Goal: Task Accomplishment & Management: Contribute content

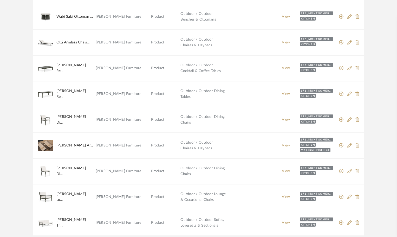
scroll to position [415, 0]
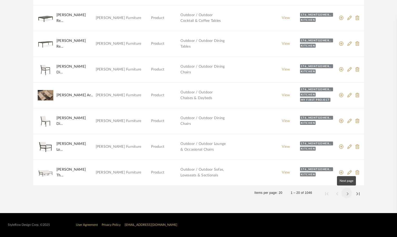
click at [347, 194] on span "Next page" at bounding box center [347, 193] width 12 height 12
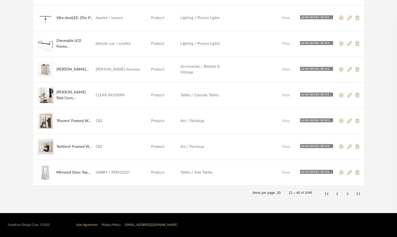
scroll to position [389, 0]
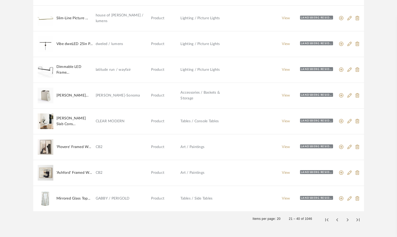
click at [47, 69] on img at bounding box center [46, 70] width 16 height 16
click at [288, 71] on link "View" at bounding box center [286, 70] width 8 height 4
click at [45, 70] on img at bounding box center [46, 70] width 16 height 16
click at [314, 69] on div "Landsberg residence" at bounding box center [316, 69] width 33 height 4
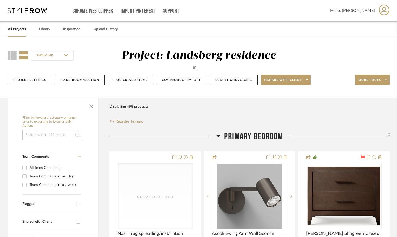
click at [59, 136] on input at bounding box center [52, 135] width 61 height 10
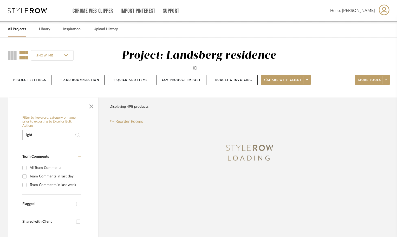
type input "light"
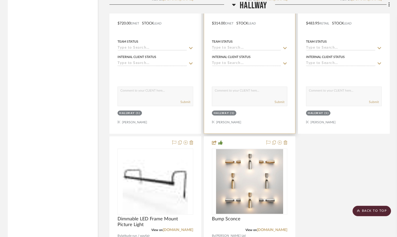
scroll to position [6065, 0]
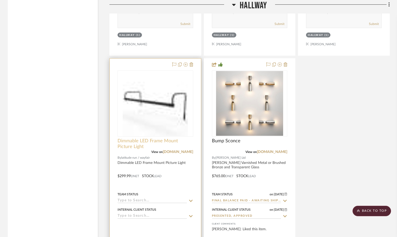
click at [154, 141] on span "Dimmable LED Frame Mount Picture Light" at bounding box center [156, 143] width 76 height 11
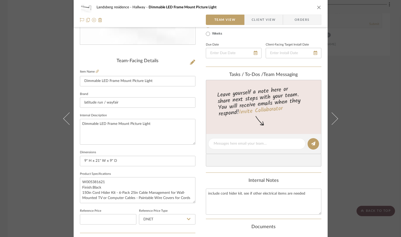
scroll to position [130, 0]
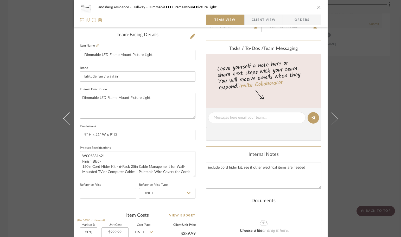
click at [39, 31] on div "Landsberg residence Hallway Dimmable LED Frame Mount Picture Light Team View Cl…" at bounding box center [200, 118] width 401 height 237
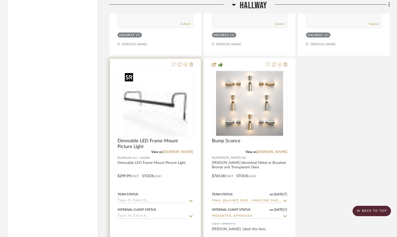
scroll to position [5908, 0]
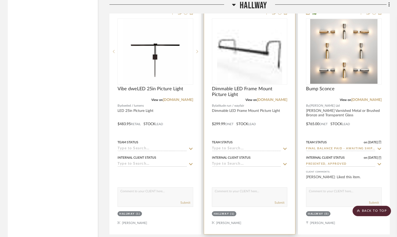
scroll to position [6091, 0]
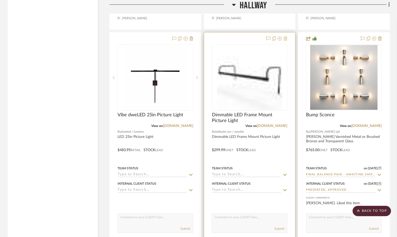
click at [287, 38] on icon at bounding box center [286, 38] width 4 height 4
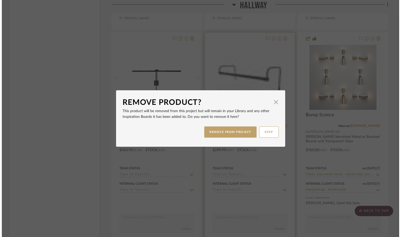
scroll to position [0, 0]
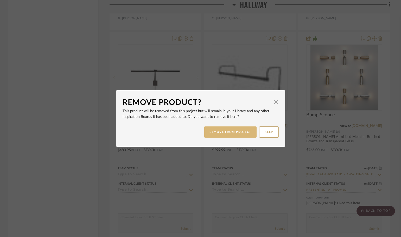
click at [231, 131] on button "REMOVE FROM PROJECT" at bounding box center [230, 131] width 52 height 11
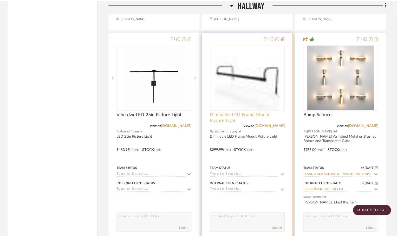
scroll to position [6091, 0]
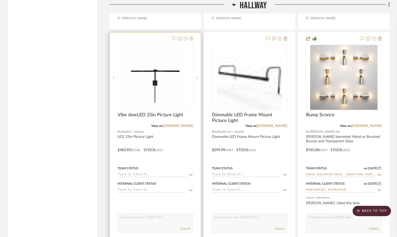
click at [192, 37] on icon at bounding box center [192, 38] width 4 height 4
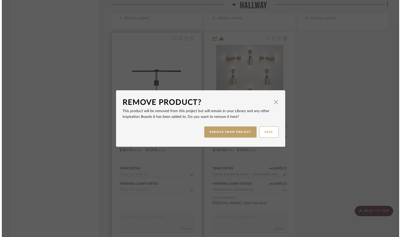
scroll to position [0, 0]
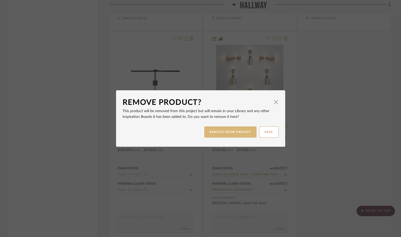
click at [234, 133] on button "REMOVE FROM PROJECT" at bounding box center [230, 131] width 52 height 11
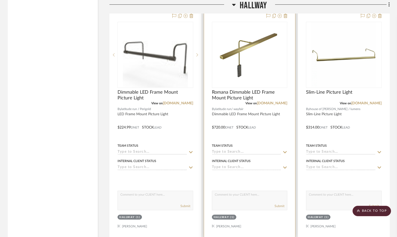
scroll to position [5830, 0]
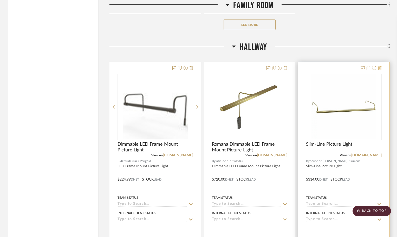
click at [381, 69] on icon at bounding box center [380, 68] width 4 height 4
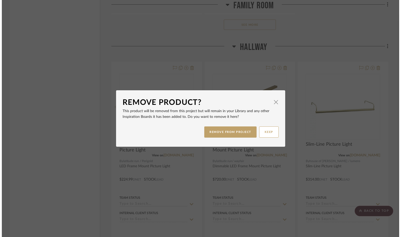
scroll to position [0, 0]
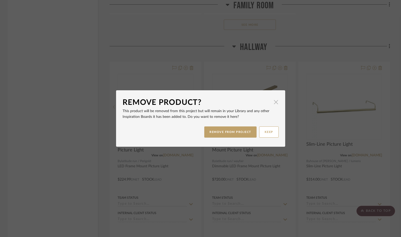
click at [271, 100] on span "button" at bounding box center [276, 102] width 10 height 10
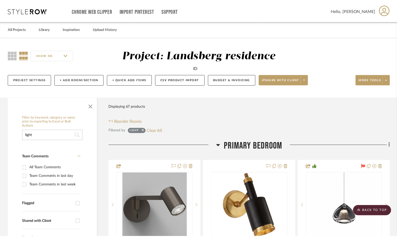
scroll to position [5830, 0]
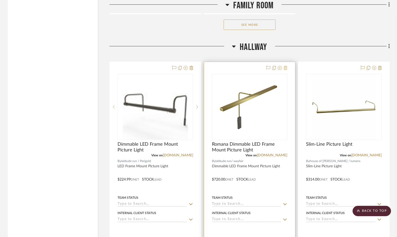
click at [285, 68] on icon at bounding box center [286, 68] width 4 height 4
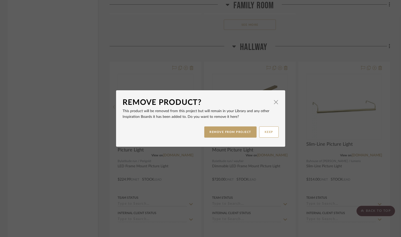
click at [226, 138] on div "REMOVE FROM PROJECT KEEP" at bounding box center [201, 132] width 156 height 16
click at [230, 134] on button "REMOVE FROM PROJECT" at bounding box center [230, 131] width 52 height 11
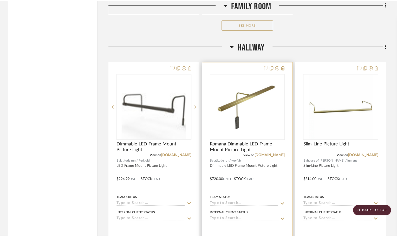
scroll to position [5830, 0]
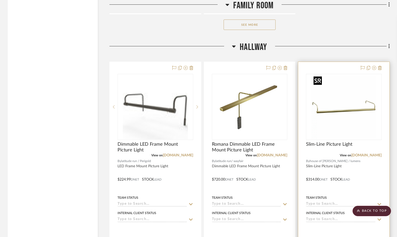
click at [318, 120] on img "0" at bounding box center [344, 106] width 65 height 65
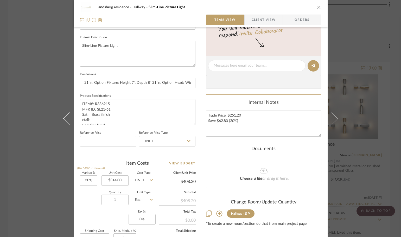
scroll to position [248, 0]
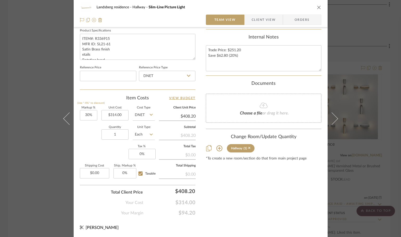
click at [317, 4] on div "Landsberg residence Hallway Slim-Line Picture Light" at bounding box center [201, 7] width 242 height 10
click at [317, 5] on icon "close" at bounding box center [319, 7] width 4 height 4
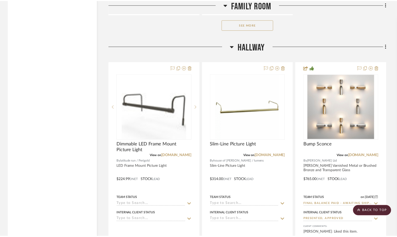
scroll to position [5830, 0]
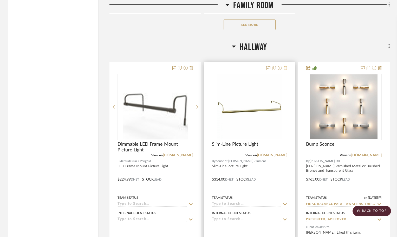
click at [286, 68] on icon at bounding box center [286, 68] width 4 height 4
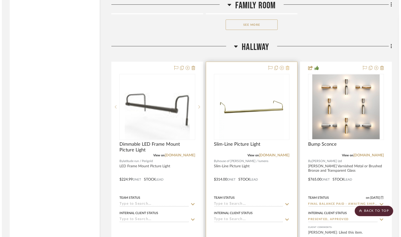
scroll to position [0, 0]
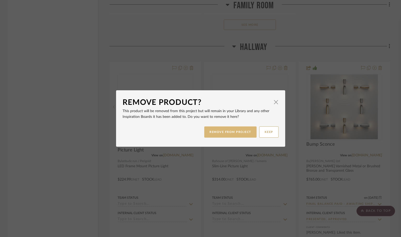
click at [242, 133] on button "REMOVE FROM PROJECT" at bounding box center [230, 131] width 52 height 11
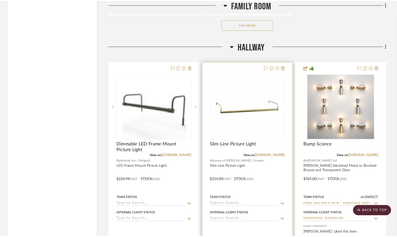
scroll to position [5830, 0]
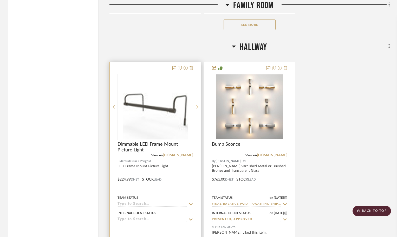
click at [198, 107] on icon at bounding box center [198, 107] width 2 height 4
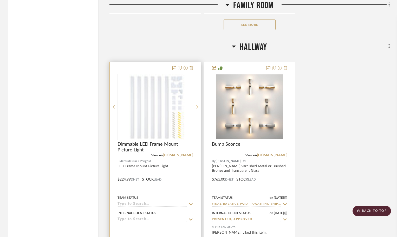
click at [198, 107] on icon at bounding box center [198, 107] width 2 height 4
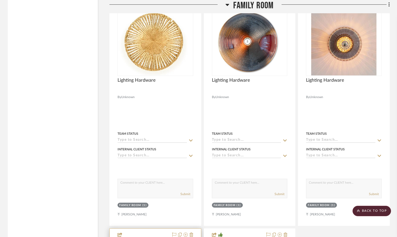
scroll to position [5492, 0]
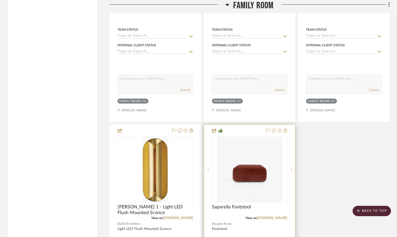
click at [286, 131] on icon at bounding box center [286, 131] width 4 height 4
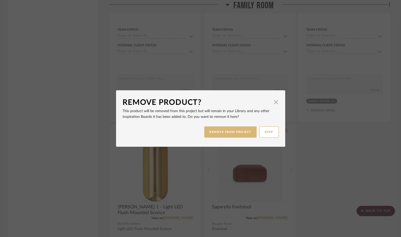
click at [244, 133] on button "REMOVE FROM PROJECT" at bounding box center [230, 131] width 52 height 11
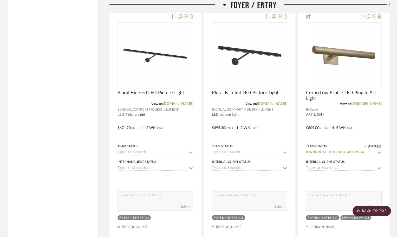
scroll to position [4763, 0]
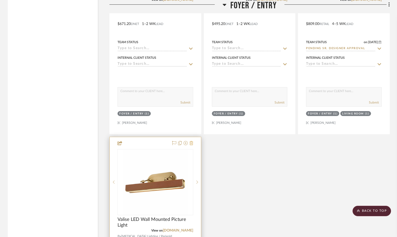
click at [192, 143] on icon at bounding box center [192, 143] width 4 height 4
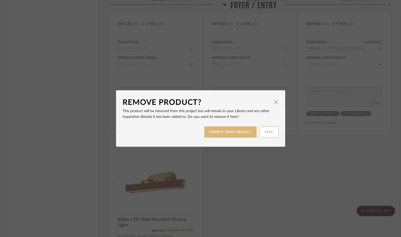
click at [241, 132] on button "REMOVE FROM PROJECT" at bounding box center [230, 131] width 52 height 11
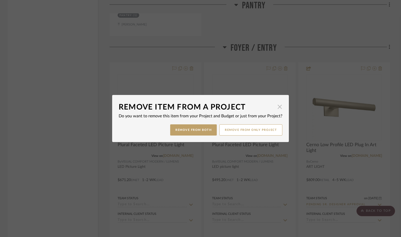
click at [279, 107] on span "button" at bounding box center [280, 107] width 10 height 10
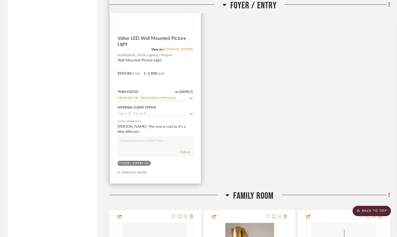
scroll to position [4866, 0]
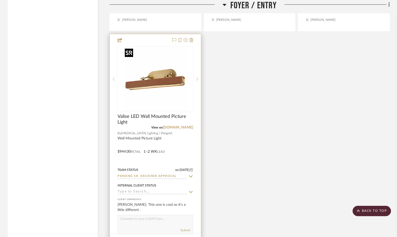
click at [0, 0] on img at bounding box center [0, 0] width 0 height 0
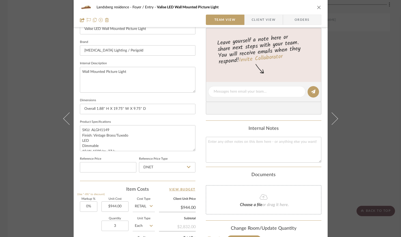
scroll to position [248, 0]
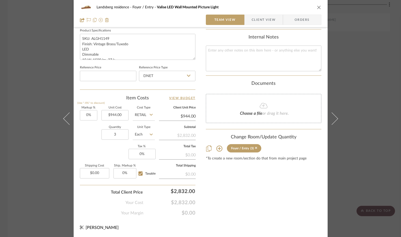
click at [317, 5] on button "close" at bounding box center [319, 7] width 5 height 5
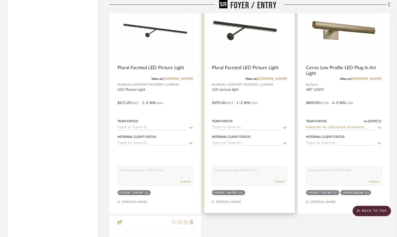
scroll to position [4632, 0]
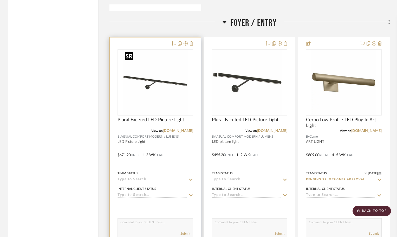
click at [0, 0] on img at bounding box center [0, 0] width 0 height 0
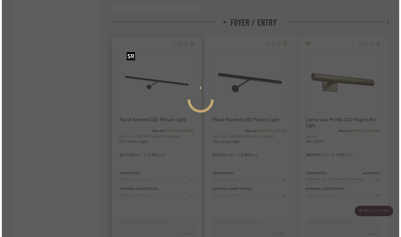
scroll to position [0, 0]
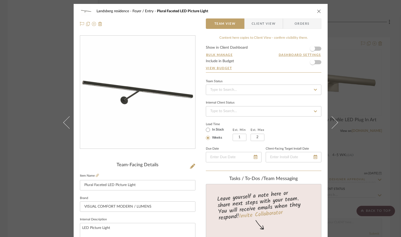
click at [318, 12] on icon "close" at bounding box center [319, 11] width 4 height 4
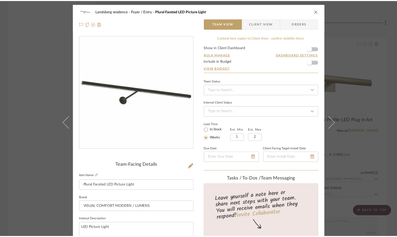
scroll to position [4632, 0]
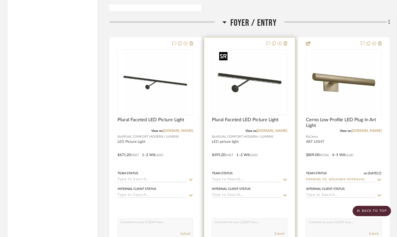
click at [260, 54] on img "0" at bounding box center [249, 82] width 65 height 65
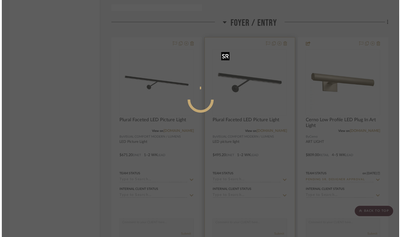
scroll to position [0, 0]
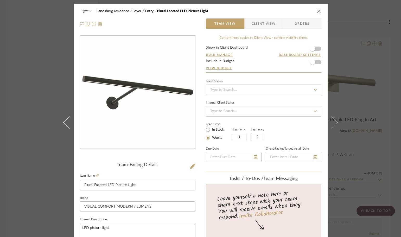
click at [317, 12] on icon "close" at bounding box center [319, 11] width 4 height 4
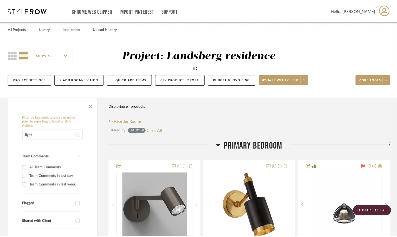
scroll to position [4632, 0]
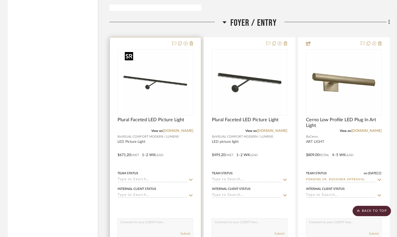
click at [180, 65] on img "0" at bounding box center [155, 82] width 65 height 65
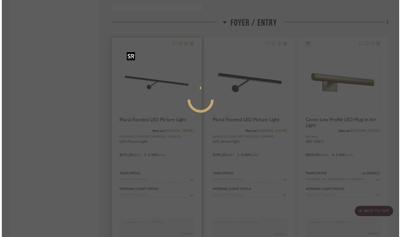
scroll to position [0, 0]
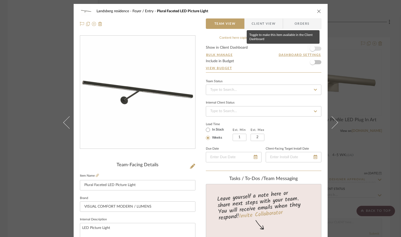
click at [311, 49] on span "button" at bounding box center [312, 48] width 5 height 5
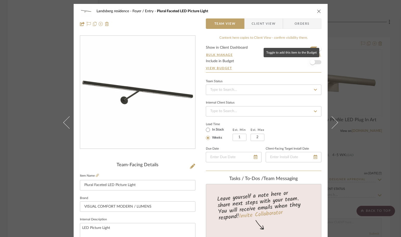
click at [312, 62] on span "button" at bounding box center [312, 62] width 5 height 5
click at [318, 10] on icon "close" at bounding box center [319, 11] width 4 height 4
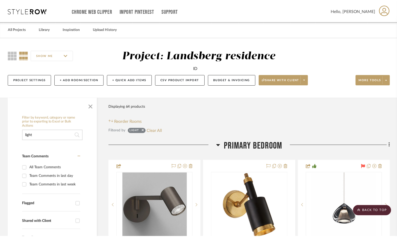
scroll to position [4632, 0]
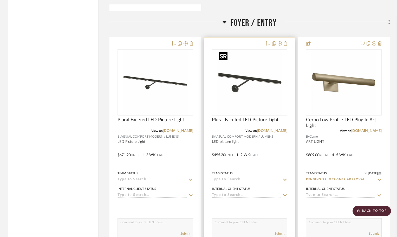
click at [263, 68] on img "0" at bounding box center [249, 82] width 65 height 65
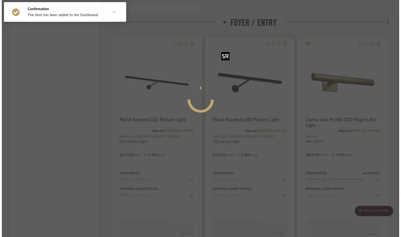
scroll to position [0, 0]
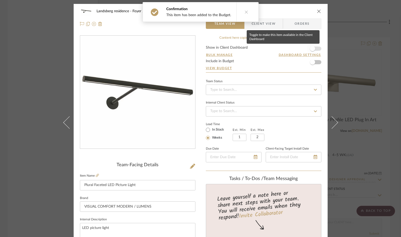
click at [312, 49] on span "button" at bounding box center [312, 48] width 5 height 5
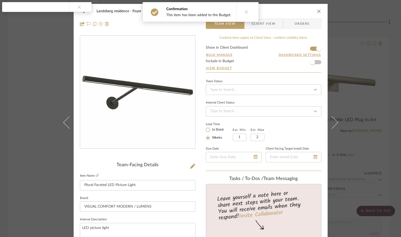
click at [317, 12] on icon "close" at bounding box center [319, 11] width 4 height 4
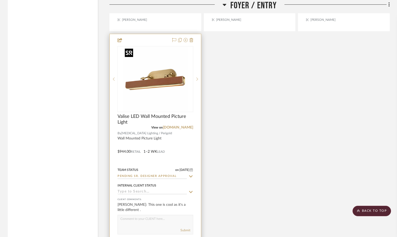
scroll to position [4840, 0]
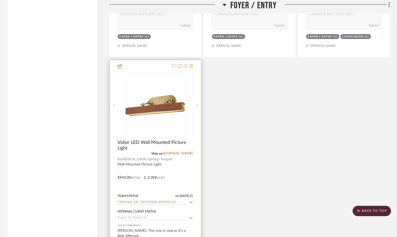
click at [193, 65] on icon at bounding box center [192, 66] width 4 height 4
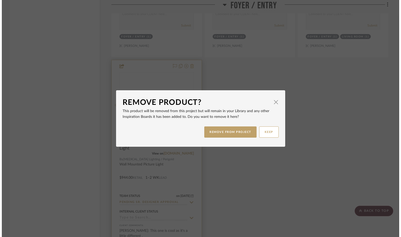
scroll to position [0, 0]
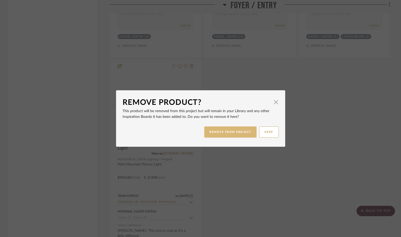
click at [234, 131] on button "REMOVE FROM PROJECT" at bounding box center [230, 131] width 52 height 11
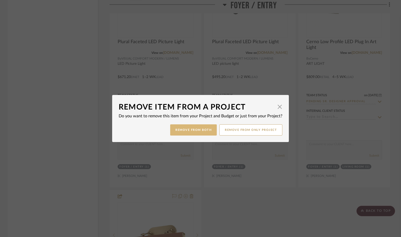
click at [194, 131] on button "Remove from Both" at bounding box center [193, 129] width 47 height 11
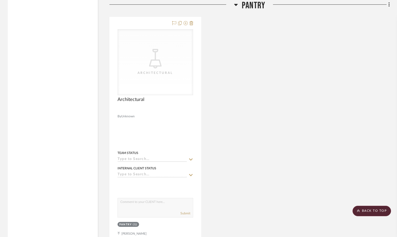
scroll to position [4346, 0]
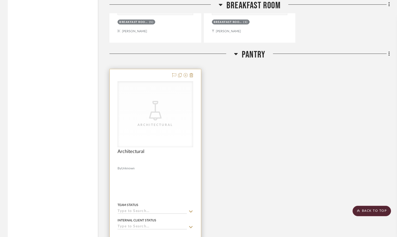
click at [0, 0] on div "Architectural" at bounding box center [0, 0] width 0 height 0
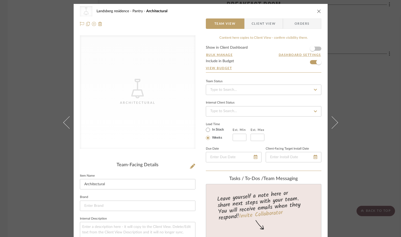
click at [317, 11] on icon "close" at bounding box center [319, 11] width 4 height 4
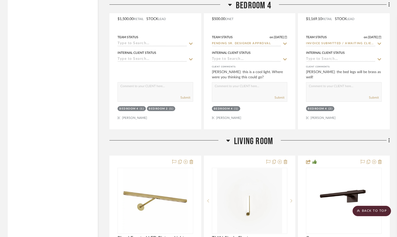
scroll to position [2810, 0]
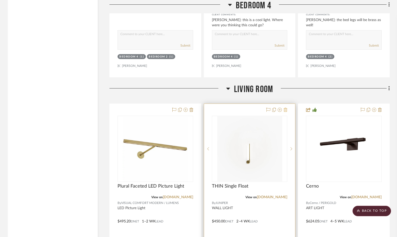
click at [285, 110] on icon at bounding box center [286, 110] width 4 height 4
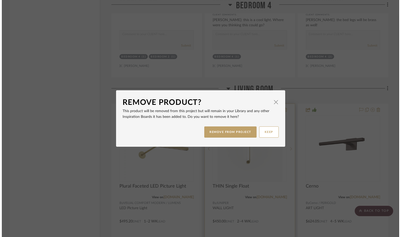
scroll to position [0, 0]
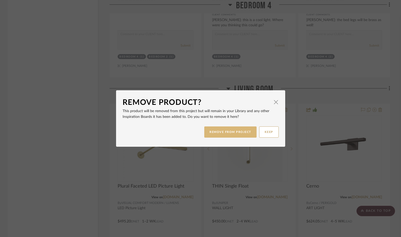
click at [229, 134] on button "REMOVE FROM PROJECT" at bounding box center [230, 131] width 52 height 11
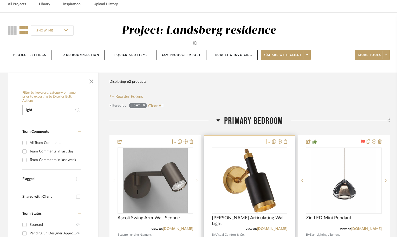
scroll to position [77, 0]
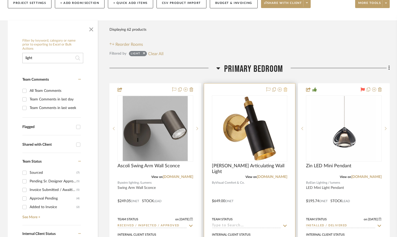
click at [286, 91] on icon at bounding box center [286, 89] width 4 height 4
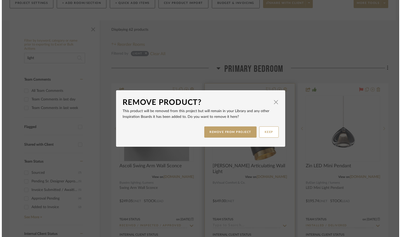
scroll to position [0, 0]
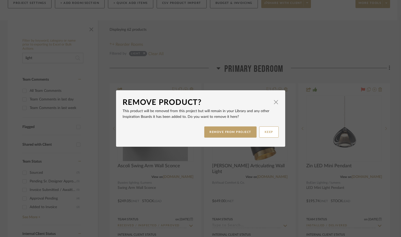
click at [230, 138] on div "REMOVE FROM PROJECT KEEP" at bounding box center [201, 132] width 156 height 16
click at [230, 137] on button "REMOVE FROM PROJECT" at bounding box center [230, 131] width 52 height 11
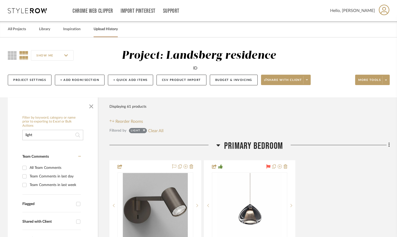
click at [109, 29] on link "Upload History" at bounding box center [106, 29] width 24 height 7
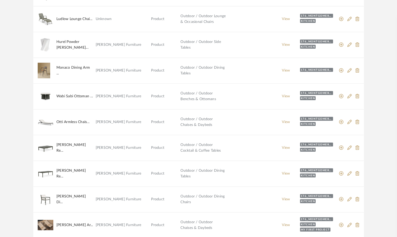
scroll to position [415, 0]
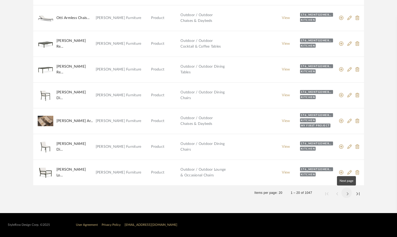
click at [347, 195] on span "Next page" at bounding box center [347, 193] width 12 height 12
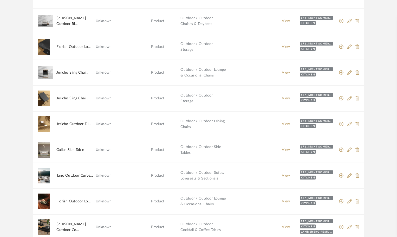
scroll to position [0, 0]
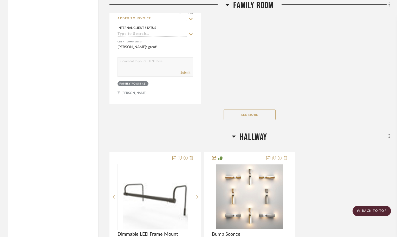
scroll to position [5388, 0]
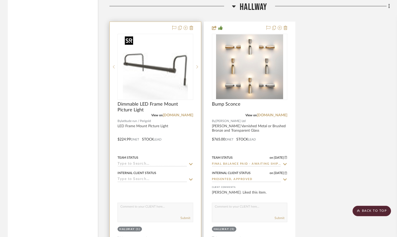
click at [0, 0] on img at bounding box center [0, 0] width 0 height 0
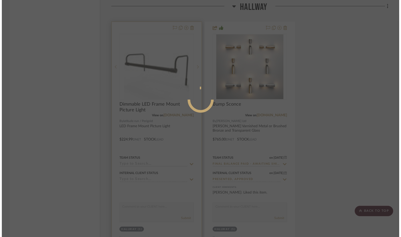
scroll to position [0, 0]
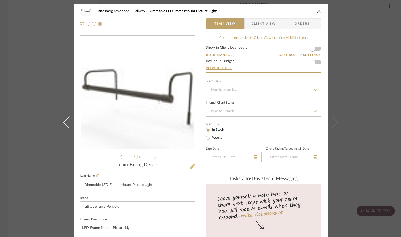
click at [192, 166] on icon at bounding box center [192, 166] width 5 height 5
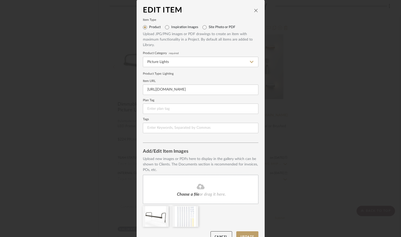
scroll to position [11, 0]
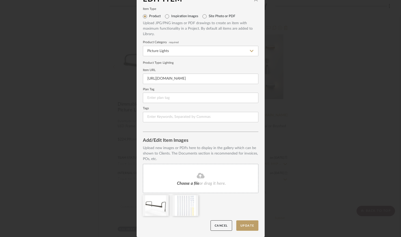
click at [195, 170] on div "Choose a file or drag it here." at bounding box center [201, 178] width 116 height 29
click at [163, 199] on icon at bounding box center [165, 199] width 4 height 4
click at [245, 227] on button "Update" at bounding box center [247, 225] width 22 height 11
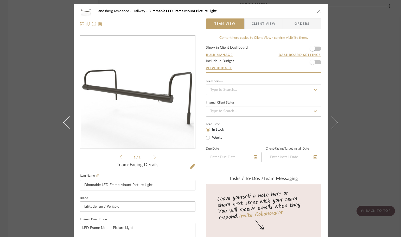
click at [317, 11] on icon "close" at bounding box center [319, 11] width 4 height 4
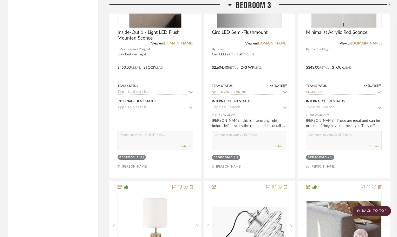
scroll to position [1327, 0]
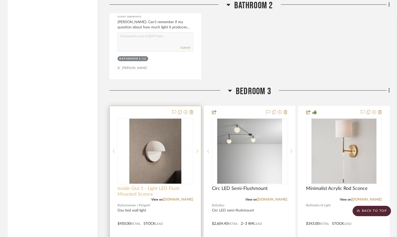
click at [163, 191] on span "Inside-Out 1 - Light LED Flush Mounted Sconce" at bounding box center [156, 191] width 76 height 11
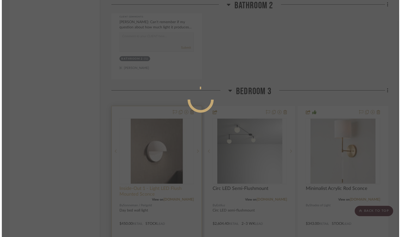
scroll to position [0, 0]
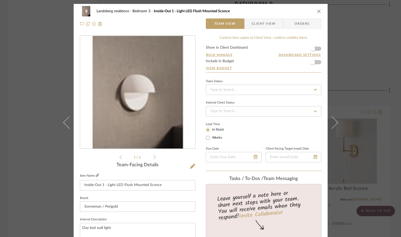
click at [96, 174] on icon at bounding box center [97, 175] width 3 height 3
click at [190, 164] on icon at bounding box center [192, 166] width 5 height 5
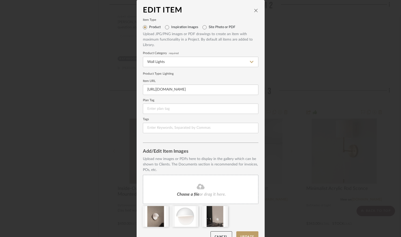
scroll to position [11, 0]
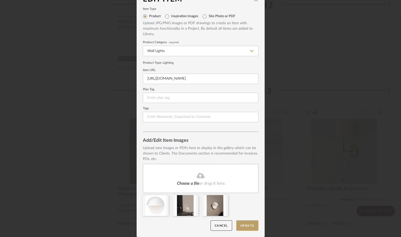
click at [203, 180] on div "Choose a file or drag it here." at bounding box center [201, 178] width 116 height 29
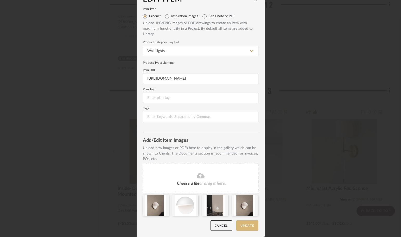
click at [243, 226] on button "Update" at bounding box center [247, 225] width 22 height 11
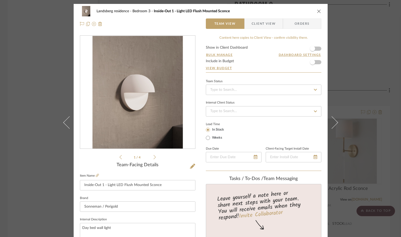
click at [317, 12] on icon "close" at bounding box center [319, 11] width 4 height 4
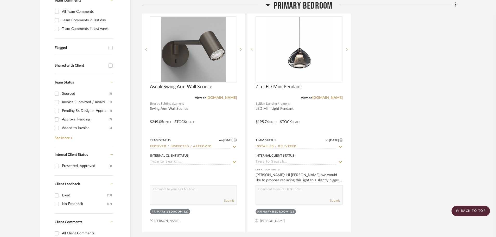
scroll to position [0, 0]
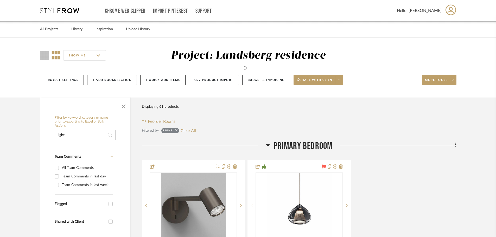
click at [76, 137] on input "light" at bounding box center [85, 135] width 61 height 10
click at [75, 137] on input "light" at bounding box center [85, 135] width 61 height 10
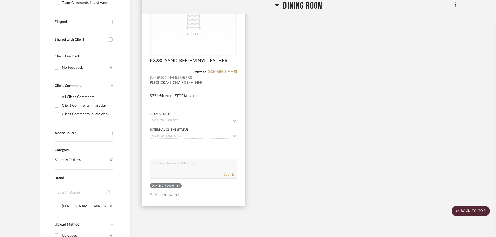
scroll to position [104, 0]
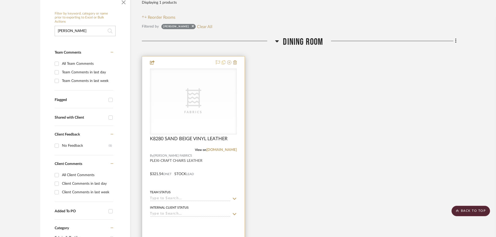
click at [224, 62] on icon at bounding box center [224, 62] width 4 height 4
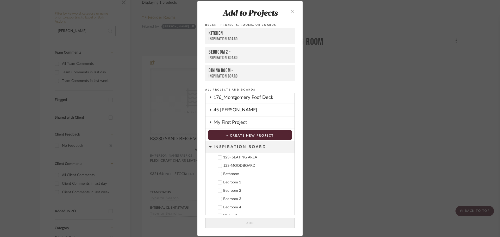
scroll to position [49, 0]
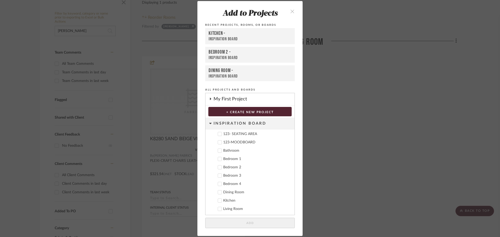
click at [291, 12] on icon "close" at bounding box center [292, 11] width 4 height 4
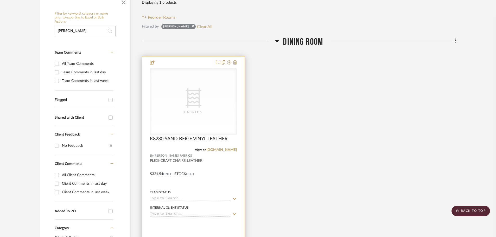
scroll to position [0, 0]
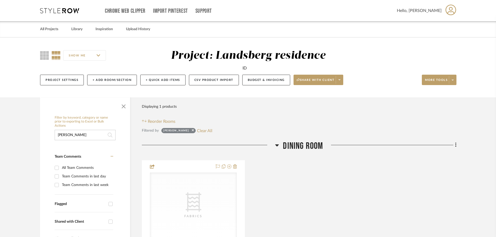
click at [75, 135] on input "kovi" at bounding box center [85, 135] width 61 height 10
type input "wallpaper"
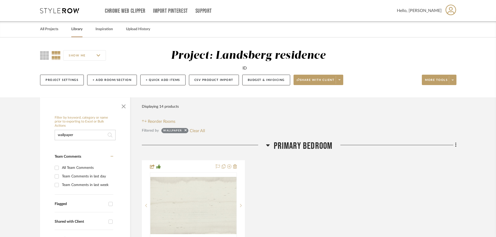
click at [76, 28] on link "Library" at bounding box center [76, 29] width 11 height 7
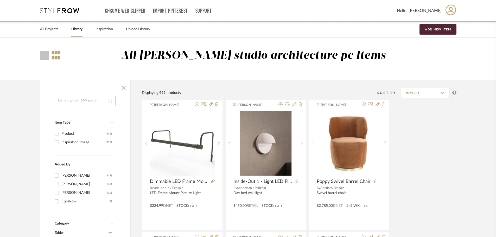
click at [94, 102] on input at bounding box center [85, 101] width 61 height 10
type input "electrum"
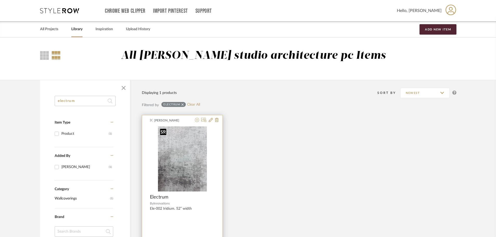
click at [184, 153] on img "0" at bounding box center [182, 158] width 49 height 65
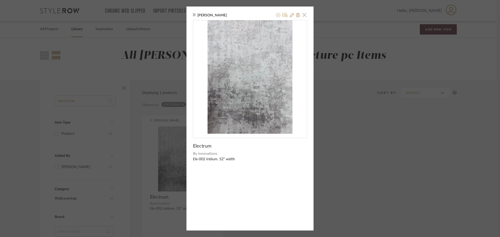
click at [301, 14] on span "button" at bounding box center [304, 15] width 10 height 10
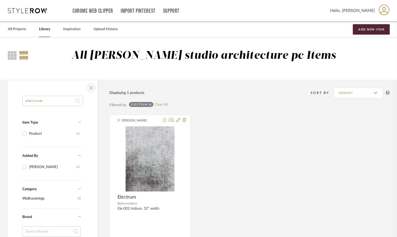
click at [93, 86] on span "button" at bounding box center [91, 88] width 12 height 12
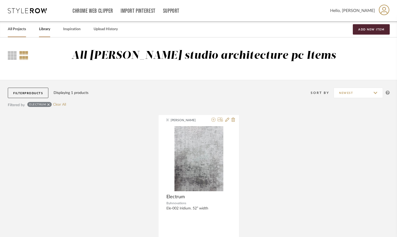
click at [23, 28] on link "All Projects" at bounding box center [17, 29] width 18 height 7
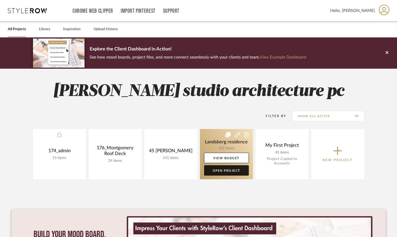
click at [227, 173] on link "Open Project" at bounding box center [226, 170] width 45 height 10
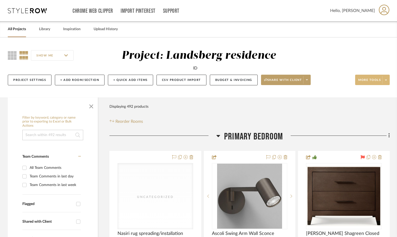
click at [382, 80] on button "More tools" at bounding box center [373, 80] width 35 height 10
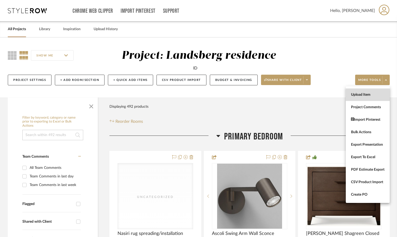
click at [365, 96] on span "Upload Item" at bounding box center [368, 95] width 34 height 4
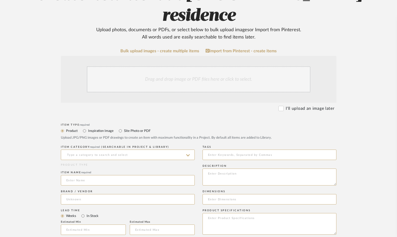
scroll to position [104, 0]
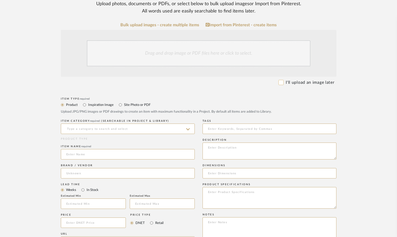
click at [282, 80] on input "I'll upload an image later" at bounding box center [281, 82] width 5 height 5
checkbox input "true"
click at [109, 124] on input at bounding box center [128, 129] width 134 height 10
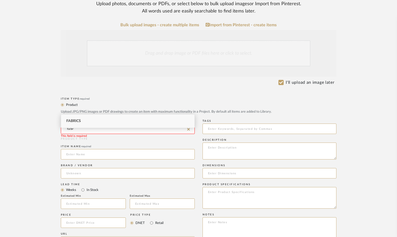
click at [106, 120] on div "Fabrics" at bounding box center [128, 121] width 134 height 13
type input "Fabrics"
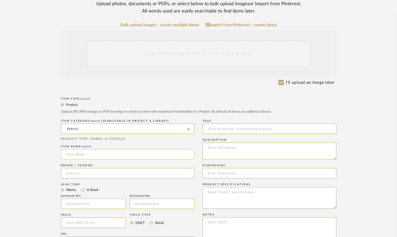
click at [98, 149] on input at bounding box center [128, 154] width 134 height 10
type input "f"
type input "FABRIC SAMPLES- VARIOUS"
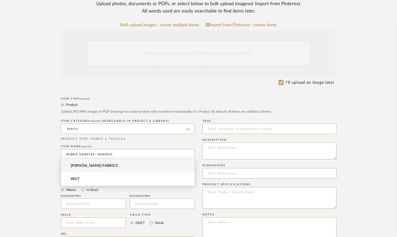
click at [103, 168] on input at bounding box center [128, 173] width 134 height 10
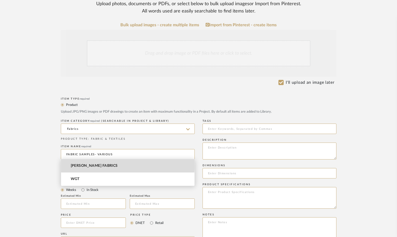
click at [98, 163] on mat-option "KOVI FABRICS" at bounding box center [128, 165] width 134 height 13
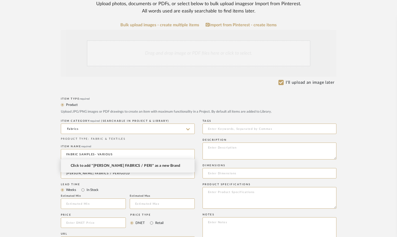
click at [112, 164] on span "Click to add "KOVI FABRICS / PERI" as a new Brand" at bounding box center [126, 166] width 110 height 4
type input "KOVI FABRICS / PERI"
click at [92, 187] on label "In Stock" at bounding box center [92, 190] width 12 height 6
click at [86, 187] on input "In Stock" at bounding box center [83, 190] width 6 height 6
radio input "true"
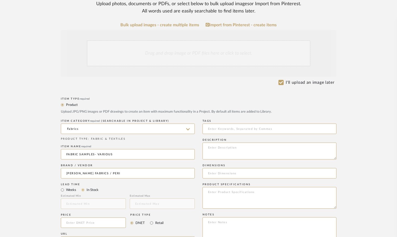
scroll to position [156, 0]
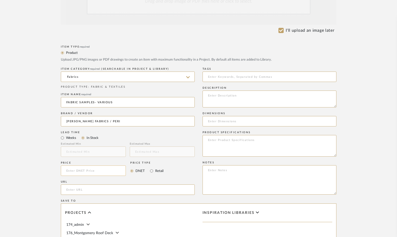
click at [90, 166] on input at bounding box center [93, 171] width 65 height 10
type input "$150.00"
click at [221, 116] on input at bounding box center [270, 121] width 134 height 10
type input "26 SAMPLES"
click at [218, 135] on textarea at bounding box center [270, 146] width 134 height 22
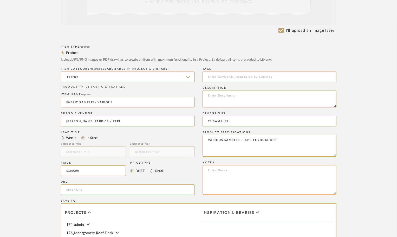
type textarea "VARIOUS SAMPLES - APT THROUGHOUT"
click at [223, 165] on textarea at bounding box center [270, 179] width 134 height 29
click at [276, 165] on textarea "THIS INCLUDES 17 SAMPLES FROM KOVI $104.99 THAT WILL BE CREDIT TO OUR NEXT ORDE…" at bounding box center [270, 179] width 134 height 29
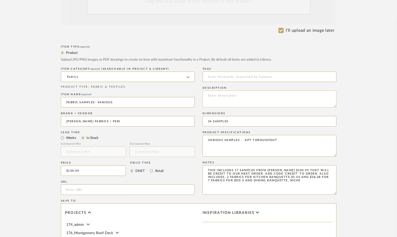
type textarea "THIS INCLUDES 17 SAMPLES FROM KOVI $104.99 THAT WILL BE CREDIT TO OUR NEXT ORDE…"
click at [217, 91] on textarea at bounding box center [270, 99] width 134 height 17
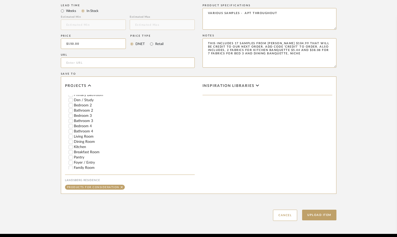
scroll to position [78, 0]
type textarea "FABRIC SAMPLES"
click at [70, 139] on input "Family Room" at bounding box center [70, 141] width 5 height 5
checkbox input "false"
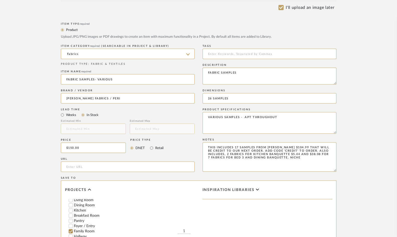
scroll to position [283, 0]
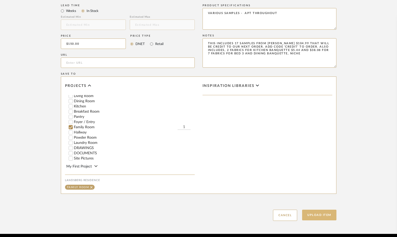
click at [313, 210] on button "Upload Item" at bounding box center [319, 215] width 34 height 11
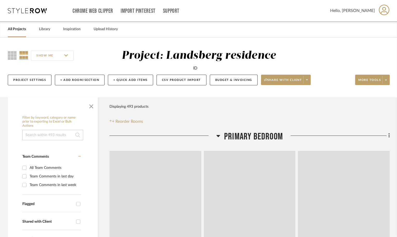
scroll to position [11212, 0]
